Goal: Register for event/course

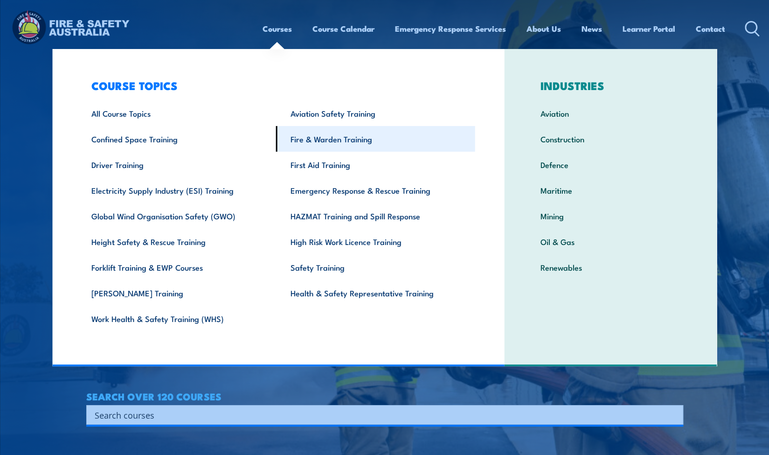
click at [334, 139] on link "Fire & Warden Training" at bounding box center [375, 139] width 199 height 26
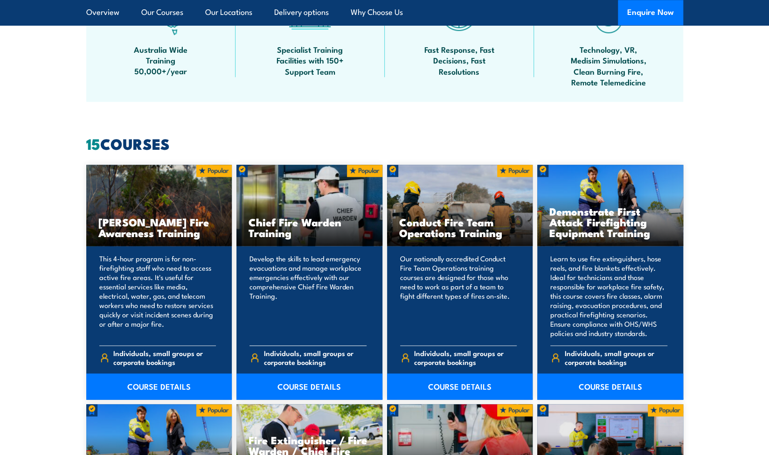
scroll to position [630, 0]
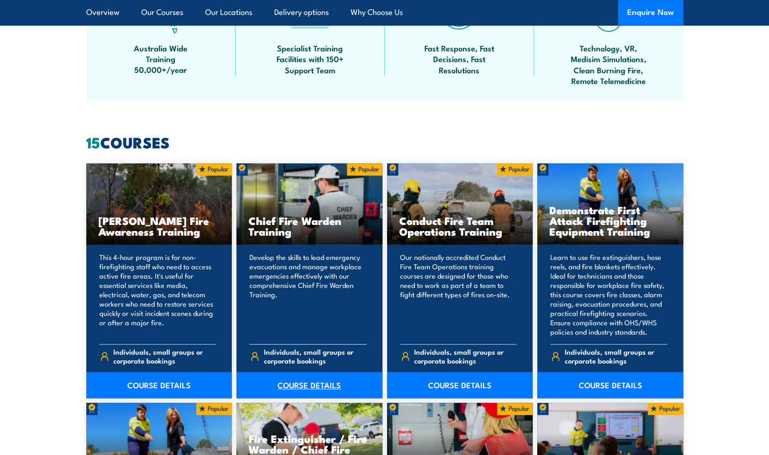
click at [295, 382] on link "COURSE DETAILS" at bounding box center [309, 385] width 146 height 26
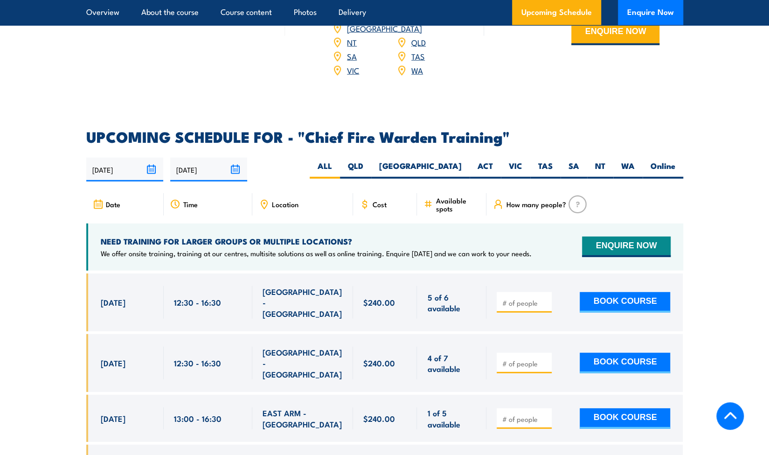
scroll to position [1550, 0]
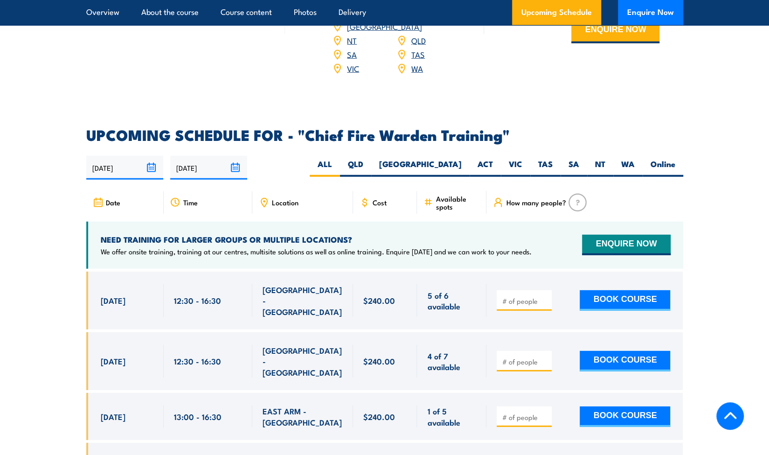
click at [280, 198] on span "Location" at bounding box center [285, 202] width 27 height 8
click at [371, 159] on label "QLD" at bounding box center [355, 168] width 31 height 18
click at [369, 159] on input "QLD" at bounding box center [366, 162] width 6 height 6
radio input "true"
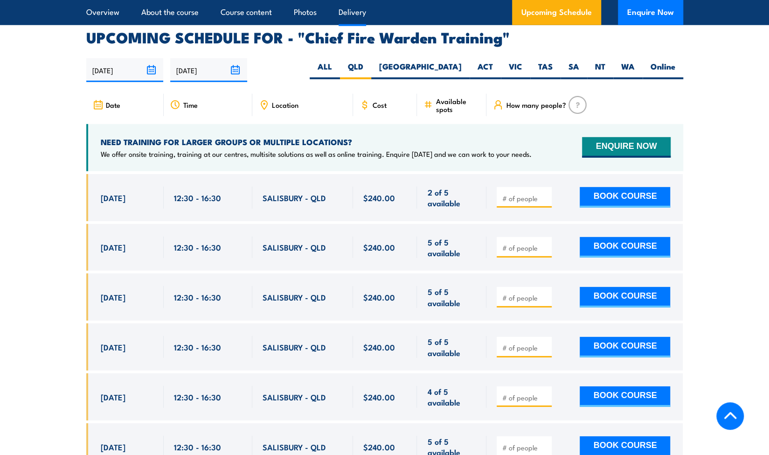
scroll to position [1663, 0]
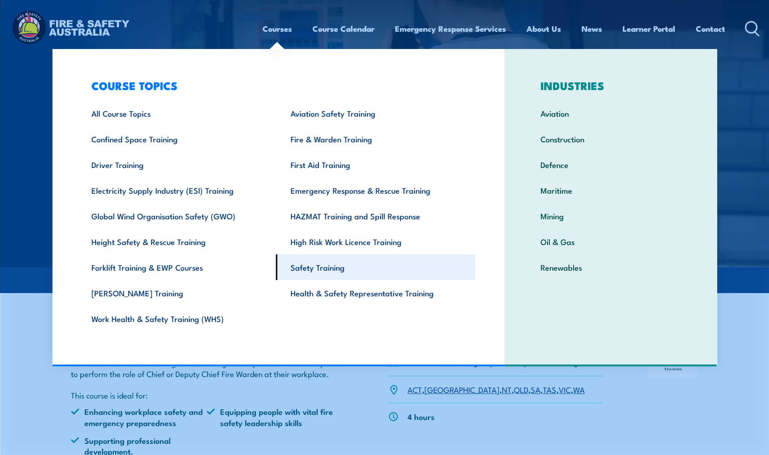
click at [324, 263] on link "Safety Training" at bounding box center [375, 267] width 199 height 26
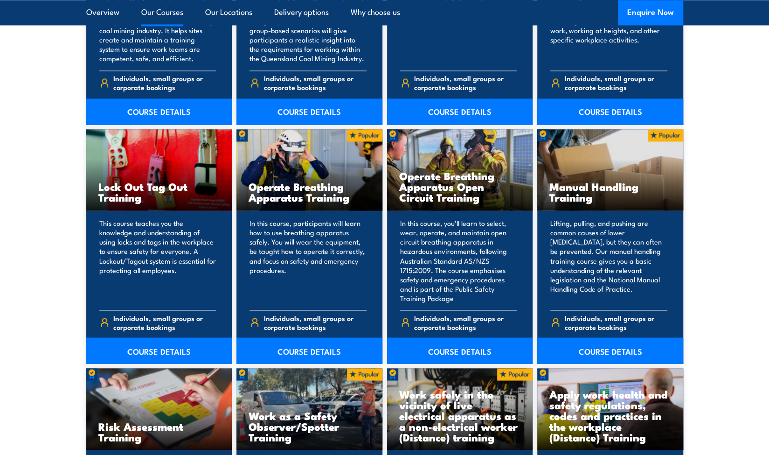
scroll to position [896, 0]
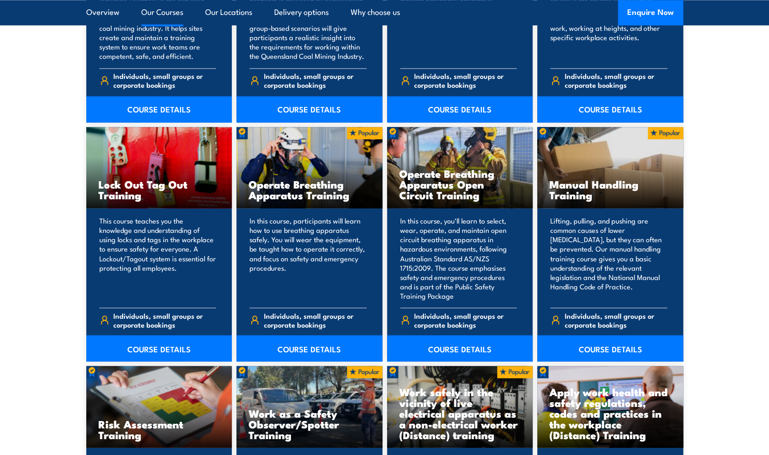
drag, startPoint x: 651, startPoint y: 164, endPoint x: 720, endPoint y: 363, distance: 211.0
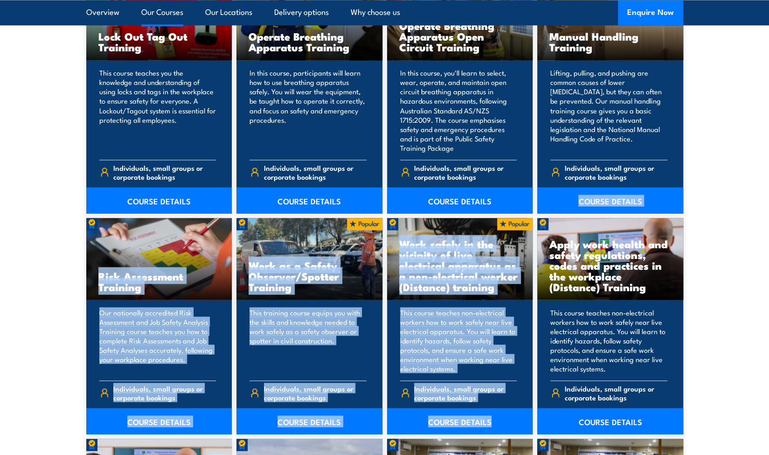
scroll to position [1069, 0]
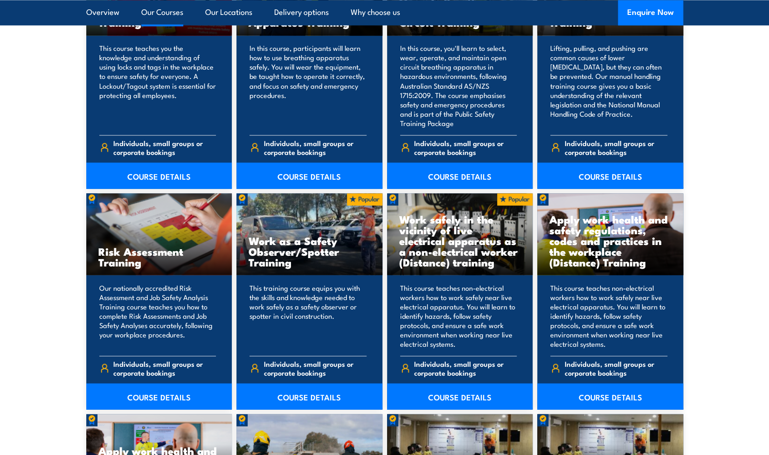
click at [703, 345] on section "17 COURSES Standard 11 Generic Coal Mine Induction (Surface) Training 17" at bounding box center [384, 304] width 769 height 1217
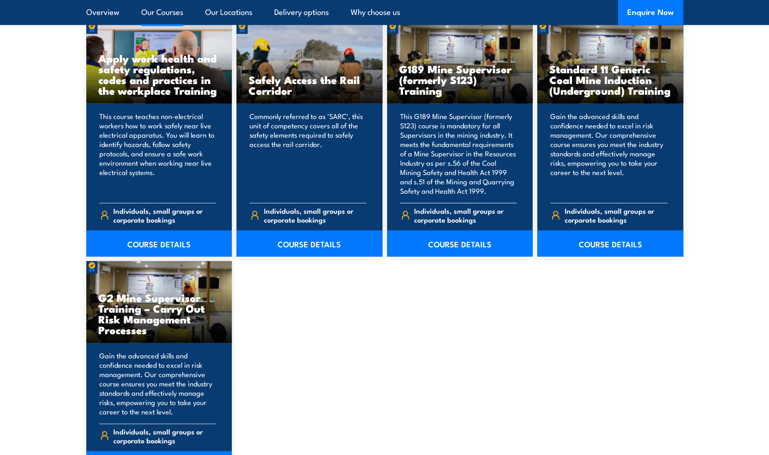
scroll to position [1461, 0]
